Goal: Find contact information: Find contact information

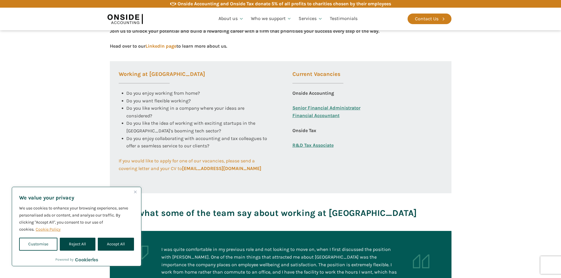
scroll to position [206, 0]
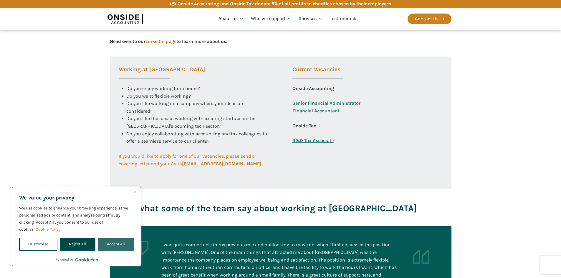
click at [119, 246] on button "Accept All" at bounding box center [116, 244] width 36 height 13
checkbox input "true"
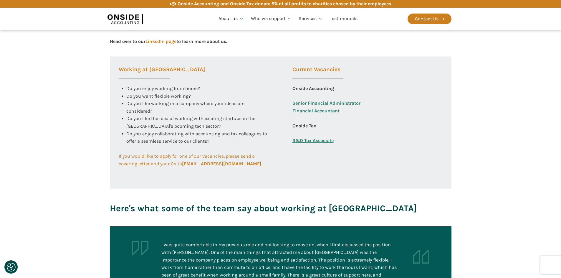
click at [333, 112] on link "Financial Accountant" at bounding box center [315, 114] width 47 height 15
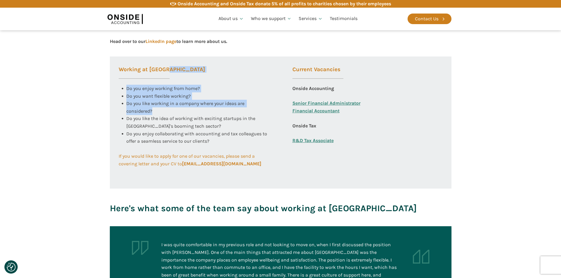
drag, startPoint x: 126, startPoint y: 88, endPoint x: 176, endPoint y: 114, distance: 55.8
click at [175, 113] on div "Do you enjoy working from home? Do you want flexible working? Do you like worki…" at bounding box center [194, 107] width 150 height 45
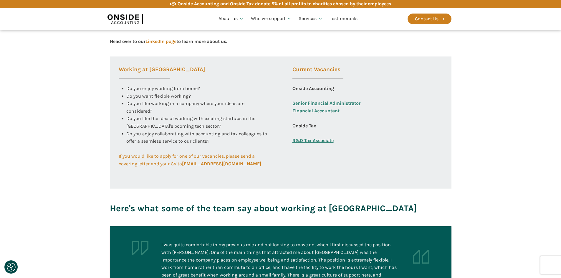
click at [200, 122] on div "Do you like the idea of working with exciting startups in the UK's booming tech…" at bounding box center [197, 122] width 143 height 15
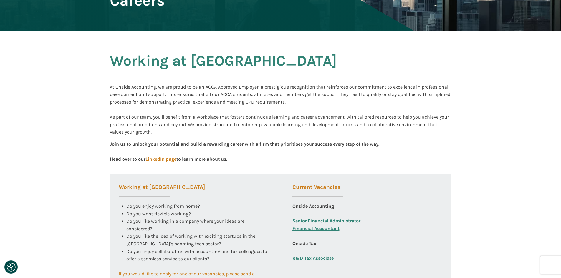
scroll to position [0, 0]
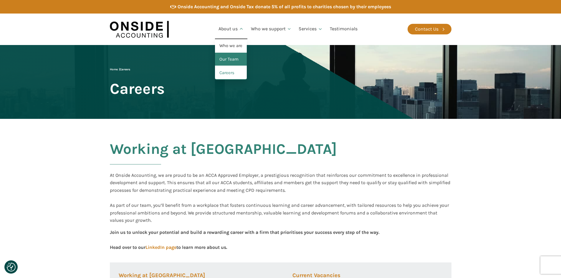
click at [238, 58] on link "Our Team" at bounding box center [231, 60] width 32 height 14
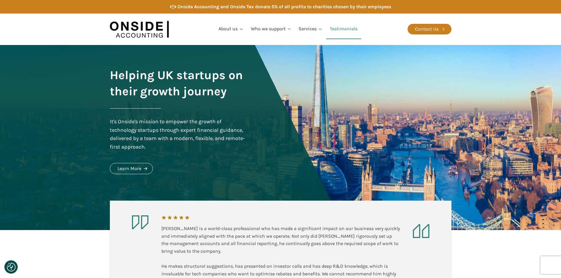
click at [349, 28] on link "Testimonials" at bounding box center [343, 29] width 35 height 20
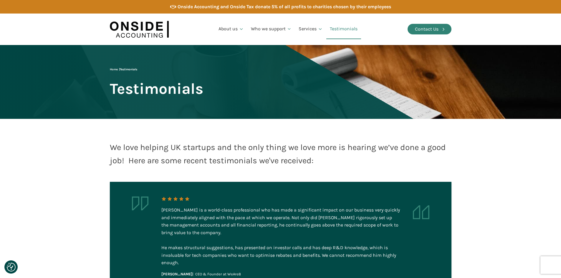
click at [437, 29] on div "Contact Us" at bounding box center [427, 29] width 24 height 8
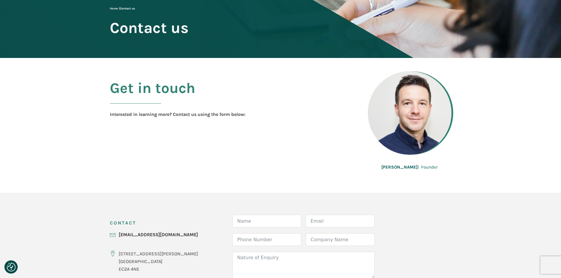
scroll to position [59, 0]
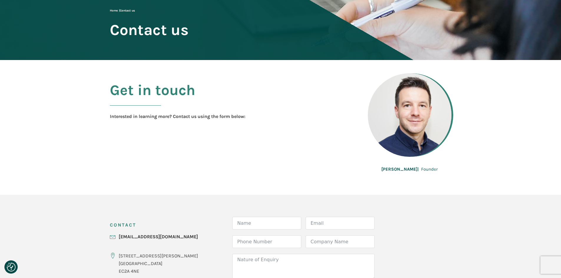
drag, startPoint x: 380, startPoint y: 170, endPoint x: 448, endPoint y: 168, distance: 67.4
click at [439, 168] on div "Martin Brennan | Founder" at bounding box center [410, 127] width 84 height 91
click at [468, 168] on section "Get in touch Interested in learning more? Contact us using the form below: Mart…" at bounding box center [280, 127] width 561 height 135
drag, startPoint x: 115, startPoint y: 117, endPoint x: 205, endPoint y: 118, distance: 90.1
click at [182, 117] on div "Interested in learning more? Contact us using the form below:" at bounding box center [177, 117] width 135 height 8
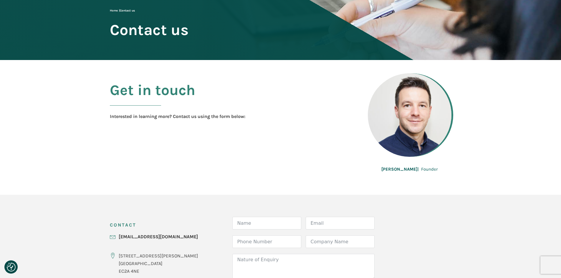
click at [210, 118] on div "Interested in learning more? Contact us using the form below:" at bounding box center [177, 117] width 135 height 8
drag, startPoint x: 180, startPoint y: 116, endPoint x: 267, endPoint y: 117, distance: 86.9
click at [261, 117] on div "Get in touch Interested in learning more? Contact us using the form below:" at bounding box center [229, 101] width 239 height 38
click at [271, 119] on div "Get in touch Interested in learning more? Contact us using the form below:" at bounding box center [229, 101] width 239 height 38
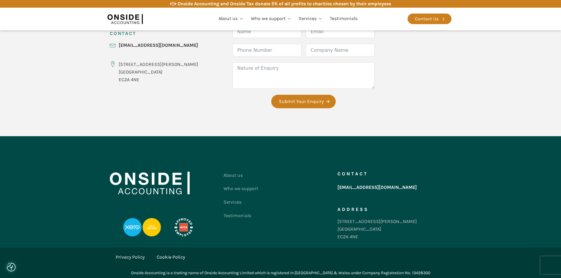
scroll to position [253, 0]
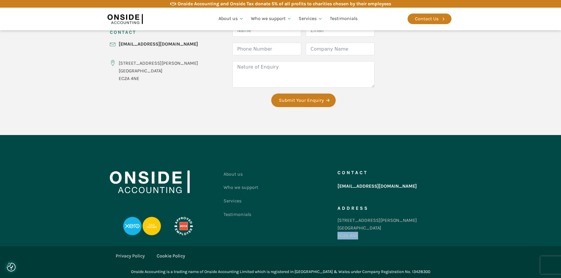
drag, startPoint x: 338, startPoint y: 236, endPoint x: 359, endPoint y: 236, distance: 20.6
click at [359, 236] on div "86-90 Paul Street London EC2A 4NE" at bounding box center [376, 228] width 79 height 23
copy div "EC2A 4NE"
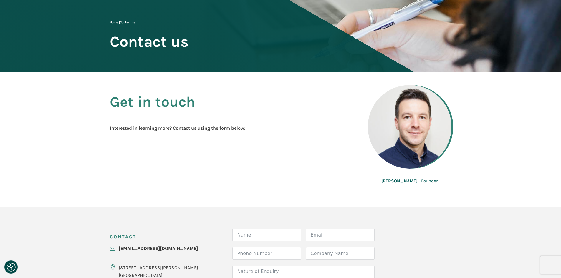
scroll to position [47, 0]
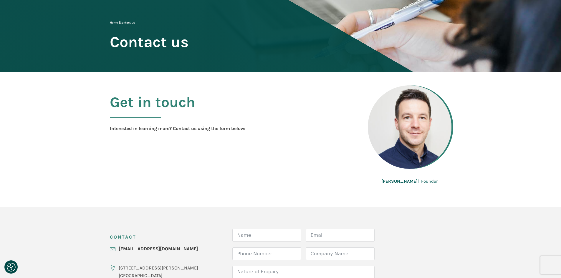
drag, startPoint x: 387, startPoint y: 183, endPoint x: 447, endPoint y: 180, distance: 59.9
click at [445, 180] on div "Martin Brennan | Founder" at bounding box center [410, 139] width 84 height 91
click at [450, 180] on div "Martin Brennan | Founder" at bounding box center [410, 139] width 84 height 91
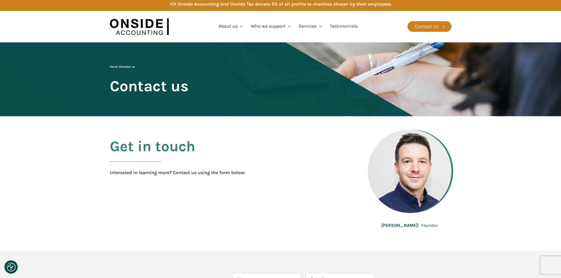
scroll to position [0, 0]
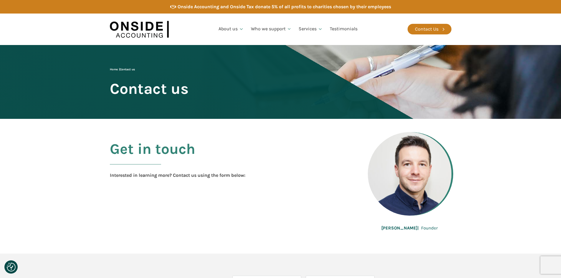
click at [150, 29] on img at bounding box center [139, 29] width 59 height 23
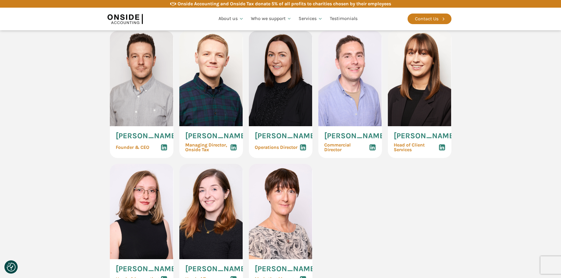
scroll to position [294, 0]
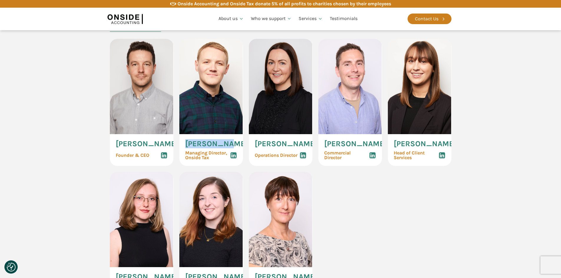
drag, startPoint x: 185, startPoint y: 145, endPoint x: 229, endPoint y: 143, distance: 44.2
click at [229, 143] on div "[PERSON_NAME] Managing Director, Onside Tax" at bounding box center [211, 150] width 64 height 32
click at [231, 144] on div "[PERSON_NAME] Managing Director, Onside Tax" at bounding box center [211, 150] width 64 height 32
drag, startPoint x: 230, startPoint y: 144, endPoint x: 185, endPoint y: 143, distance: 44.5
click at [185, 143] on div "[PERSON_NAME] Managing Director, Onside Tax" at bounding box center [211, 150] width 64 height 32
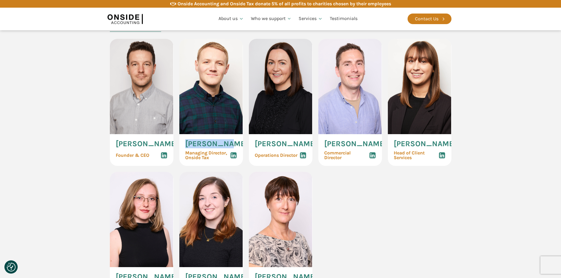
click at [196, 124] on img at bounding box center [211, 86] width 64 height 95
click at [274, 146] on span "[PERSON_NAME]" at bounding box center [286, 144] width 62 height 8
drag, startPoint x: 254, startPoint y: 143, endPoint x: 306, endPoint y: 150, distance: 51.9
click at [306, 148] on span "[PERSON_NAME]" at bounding box center [286, 144] width 62 height 8
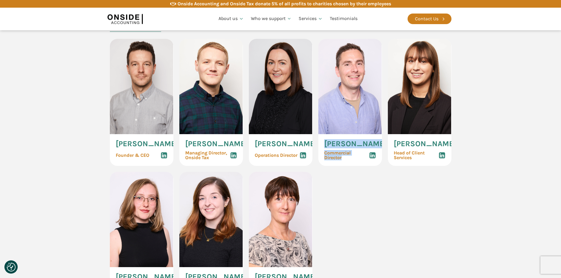
drag, startPoint x: 324, startPoint y: 141, endPoint x: 372, endPoint y: 146, distance: 48.5
click at [372, 146] on div "[PERSON_NAME] Commercial Director" at bounding box center [350, 150] width 64 height 32
click at [375, 146] on div "[PERSON_NAME] Commercial Director" at bounding box center [350, 150] width 64 height 32
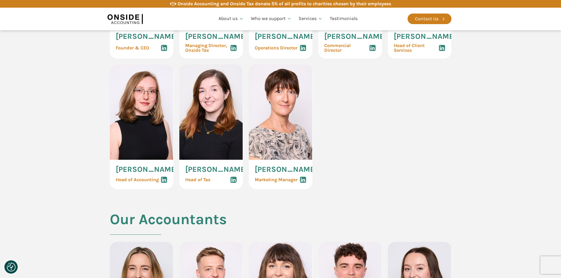
scroll to position [412, 0]
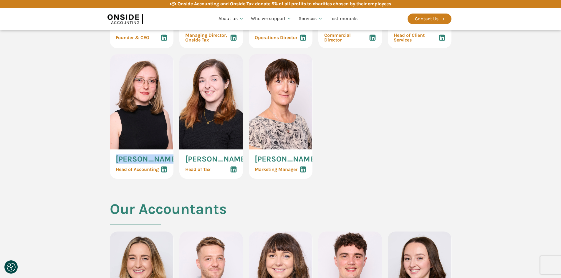
drag, startPoint x: 141, startPoint y: 165, endPoint x: 165, endPoint y: 166, distance: 24.8
click at [165, 163] on span "[PERSON_NAME]" at bounding box center [147, 159] width 62 height 8
click at [195, 163] on span "[PERSON_NAME]" at bounding box center [216, 159] width 62 height 8
click at [274, 163] on span "[PERSON_NAME]" at bounding box center [286, 159] width 62 height 8
click at [462, 164] on section "Our Management Team [PERSON_NAME] Founder & CEO [PERSON_NAME] Managing Director…" at bounding box center [280, 45] width 561 height 311
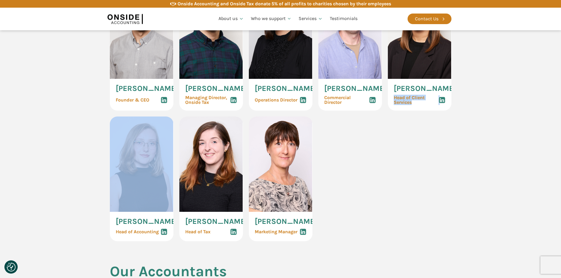
scroll to position [353, 0]
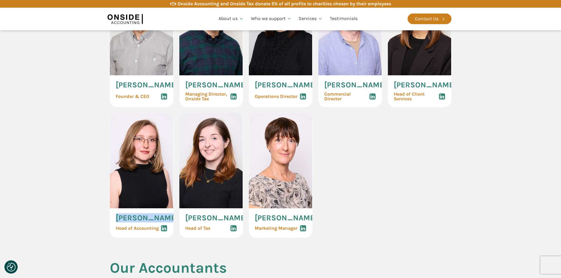
drag, startPoint x: 115, startPoint y: 223, endPoint x: 165, endPoint y: 224, distance: 49.8
click at [162, 222] on span "[PERSON_NAME]" at bounding box center [147, 218] width 62 height 8
click at [166, 224] on div "[PERSON_NAME] Head of Accounting" at bounding box center [142, 222] width 64 height 29
drag, startPoint x: 115, startPoint y: 223, endPoint x: 165, endPoint y: 225, distance: 49.2
click at [165, 222] on span "[PERSON_NAME]" at bounding box center [147, 218] width 62 height 8
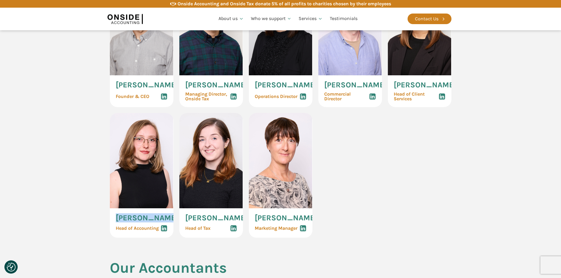
copy span "[PERSON_NAME]"
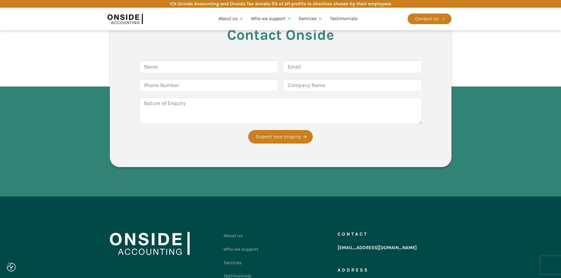
scroll to position [1705, 0]
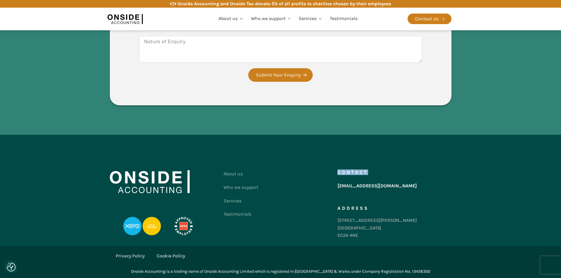
drag, startPoint x: 339, startPoint y: 174, endPoint x: 369, endPoint y: 173, distance: 30.3
click at [366, 174] on h5 "Contact" at bounding box center [352, 172] width 31 height 5
click at [371, 171] on div "Contact [EMAIL_ADDRESS][DOMAIN_NAME] Address [STREET_ADDRESS][PERSON_NAME]" at bounding box center [394, 206] width 114 height 78
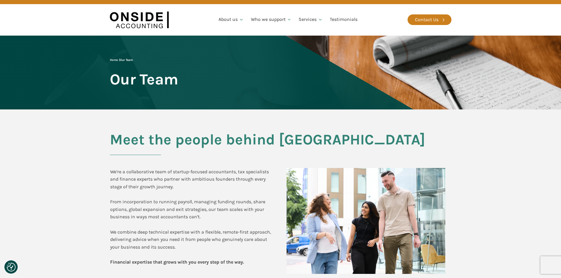
scroll to position [0, 0]
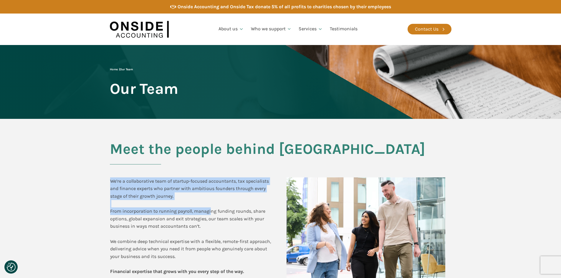
drag, startPoint x: 127, startPoint y: 190, endPoint x: 211, endPoint y: 211, distance: 86.1
click at [210, 211] on div "Meet the people behind Onside We’re a collaborative team of startup-focused acc…" at bounding box center [280, 211] width 353 height 184
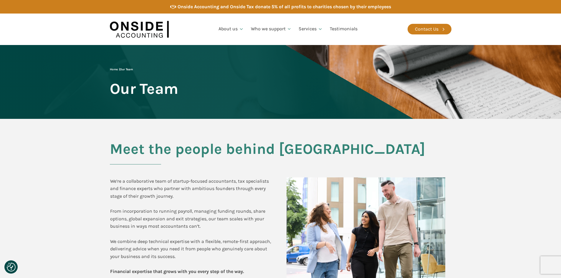
click at [245, 222] on div "We’re a collaborative team of startup-focused accountants, tax specialists and …" at bounding box center [192, 227] width 165 height 98
